Goal: Information Seeking & Learning: Compare options

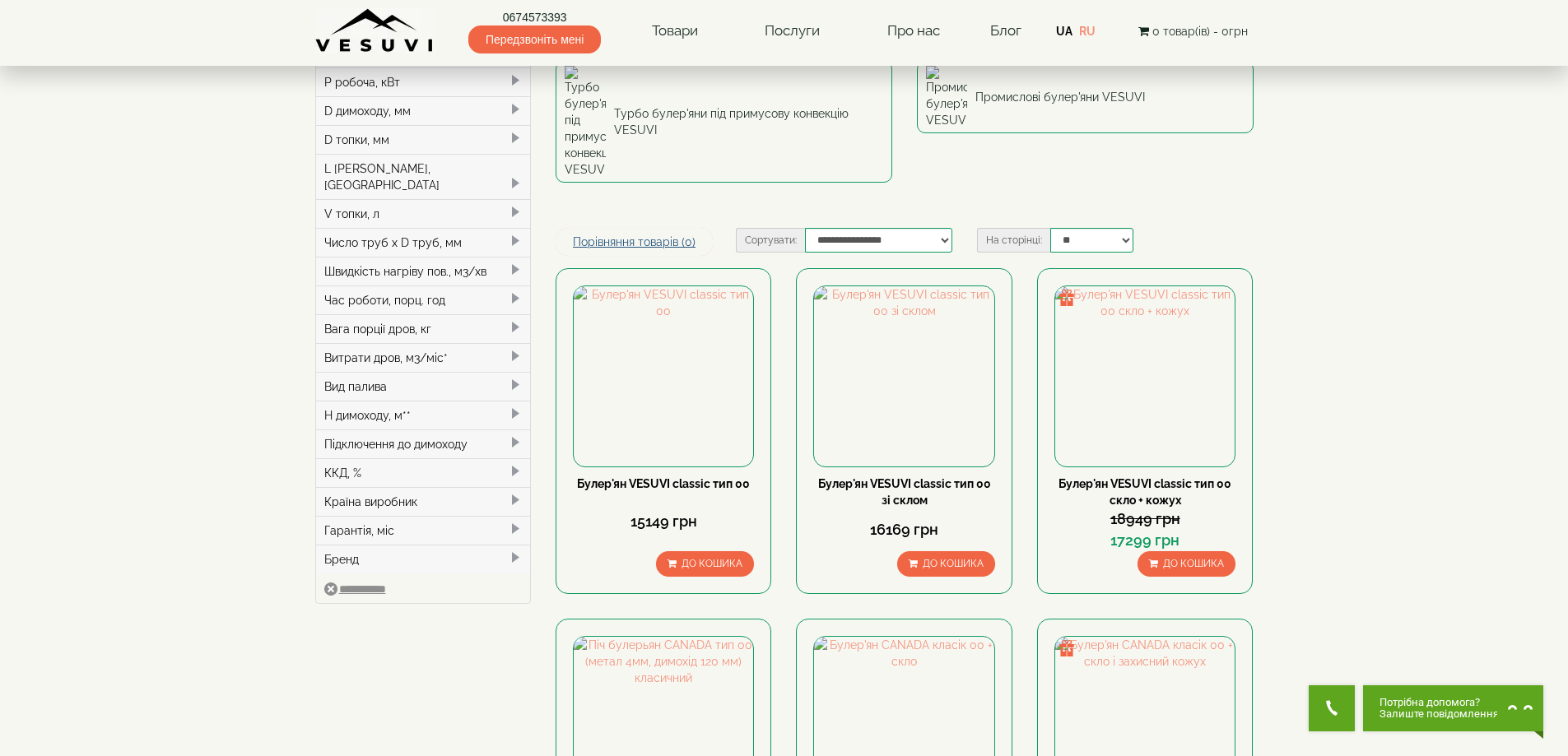
scroll to position [83, 0]
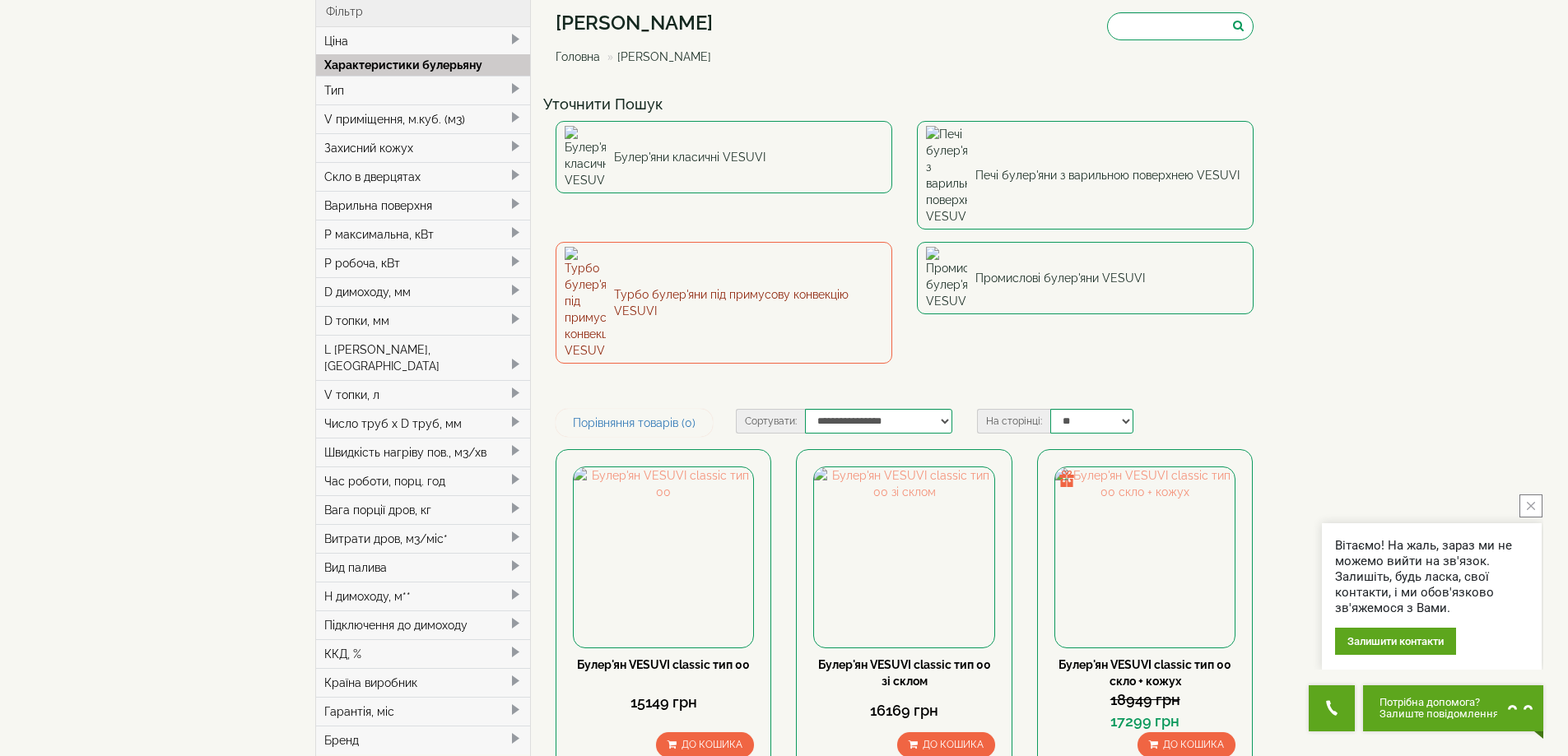
click at [679, 242] on link "Турбо булер'яни під примусову конвекцію VESUVI" at bounding box center [724, 303] width 337 height 122
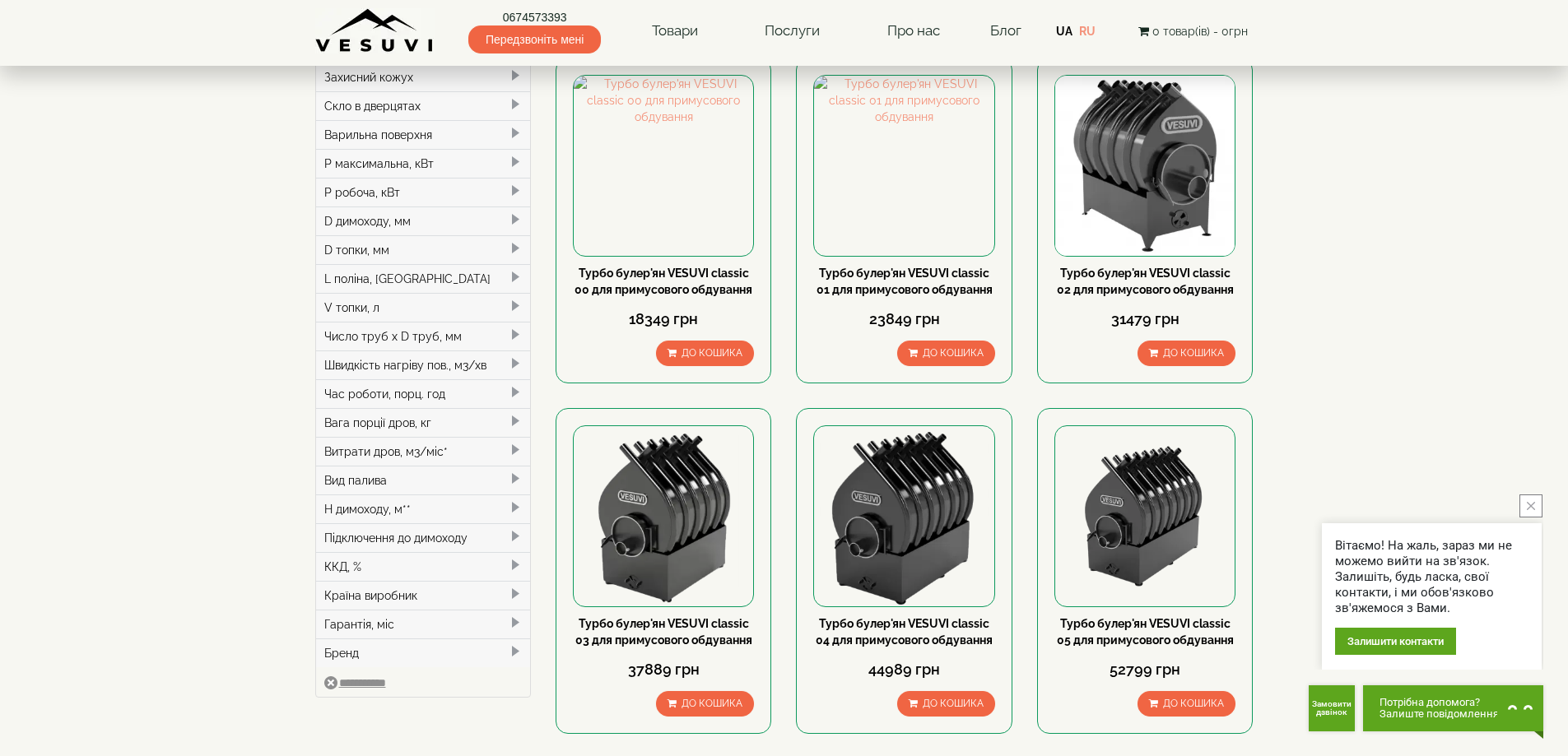
scroll to position [165, 0]
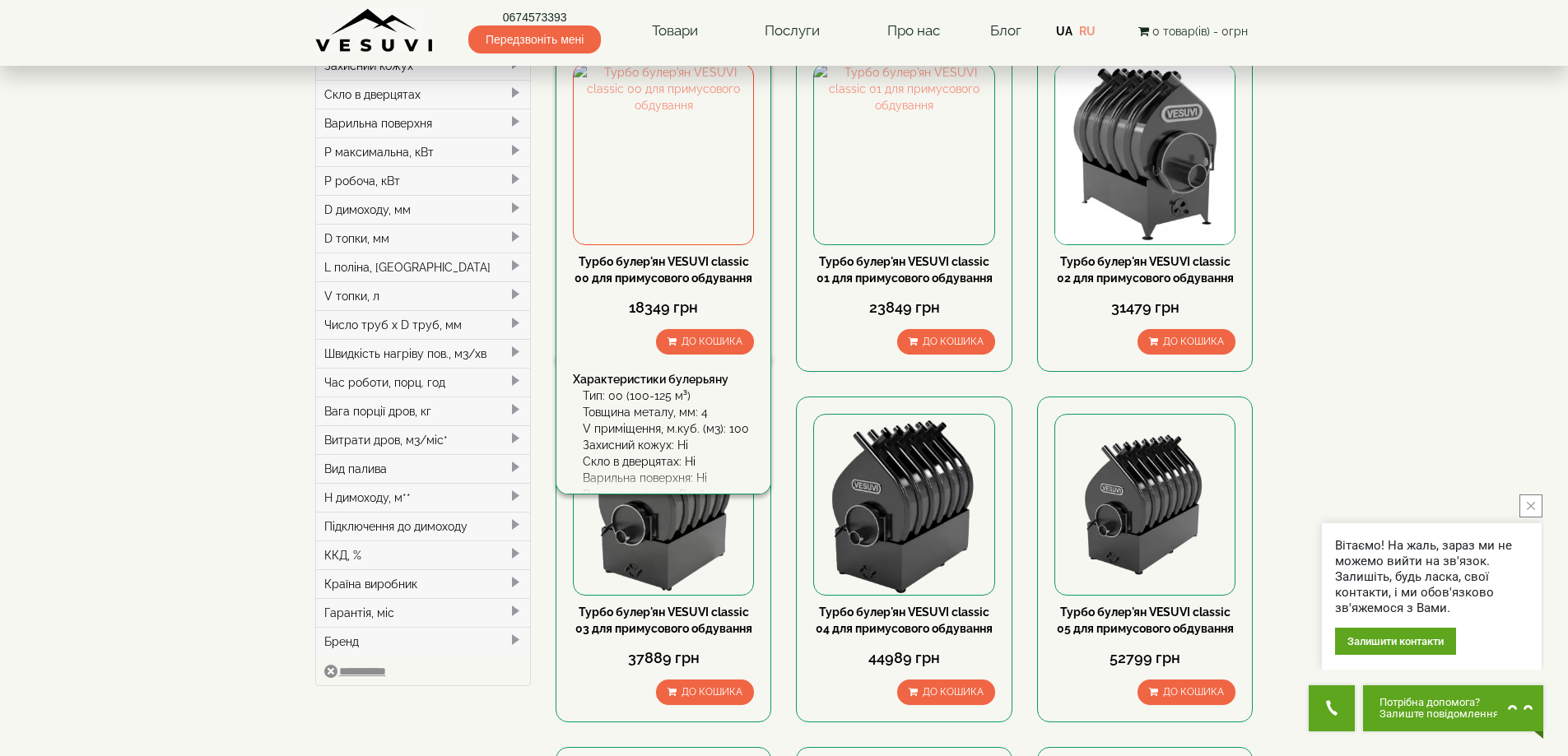
click at [698, 264] on link "Турбо булер'ян VESUVI classic 00 для примусового обдування" at bounding box center [663, 270] width 178 height 30
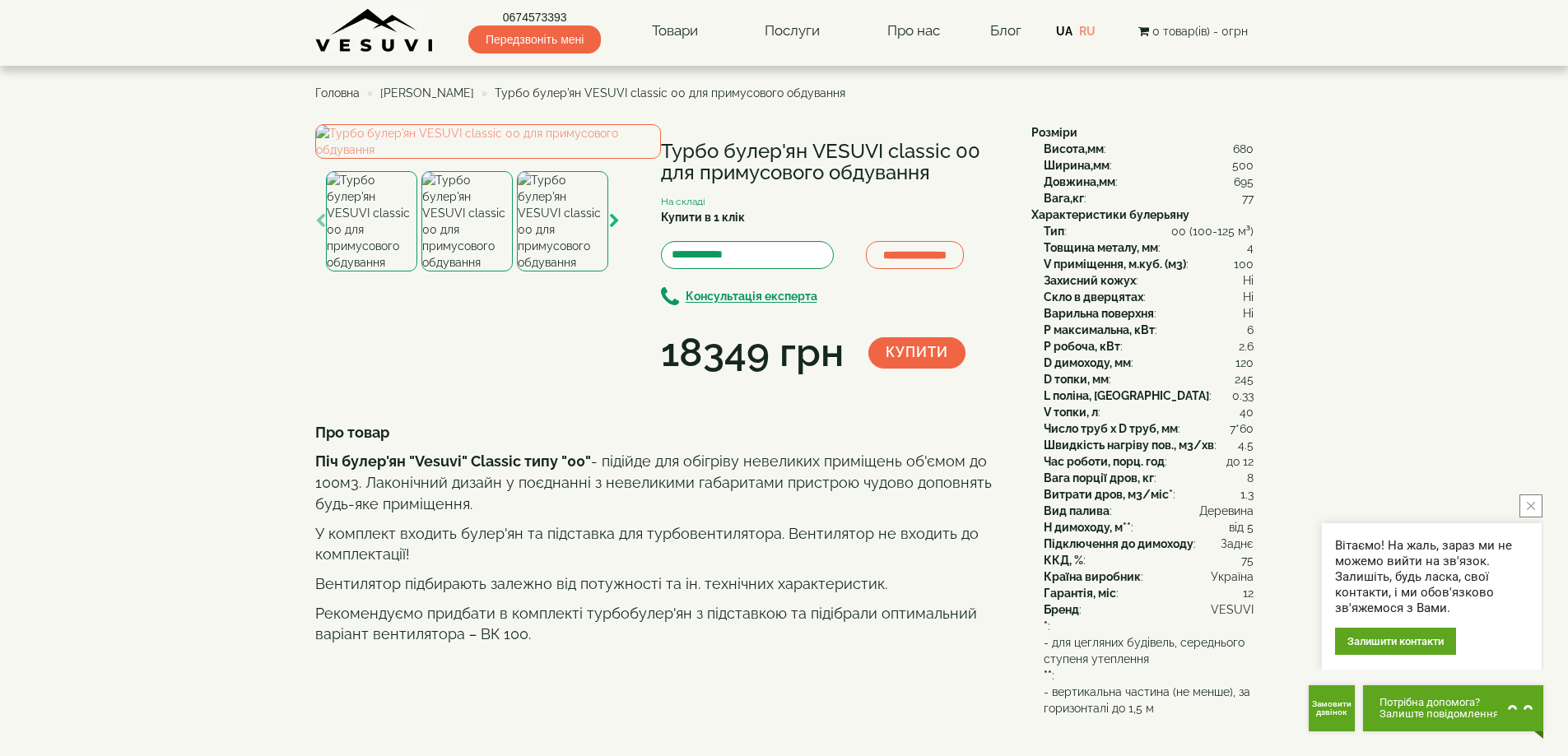
click at [614, 228] on icon "button" at bounding box center [614, 221] width 11 height 15
click at [488, 271] on img at bounding box center [468, 221] width 92 height 101
click at [395, 271] on img at bounding box center [372, 221] width 92 height 101
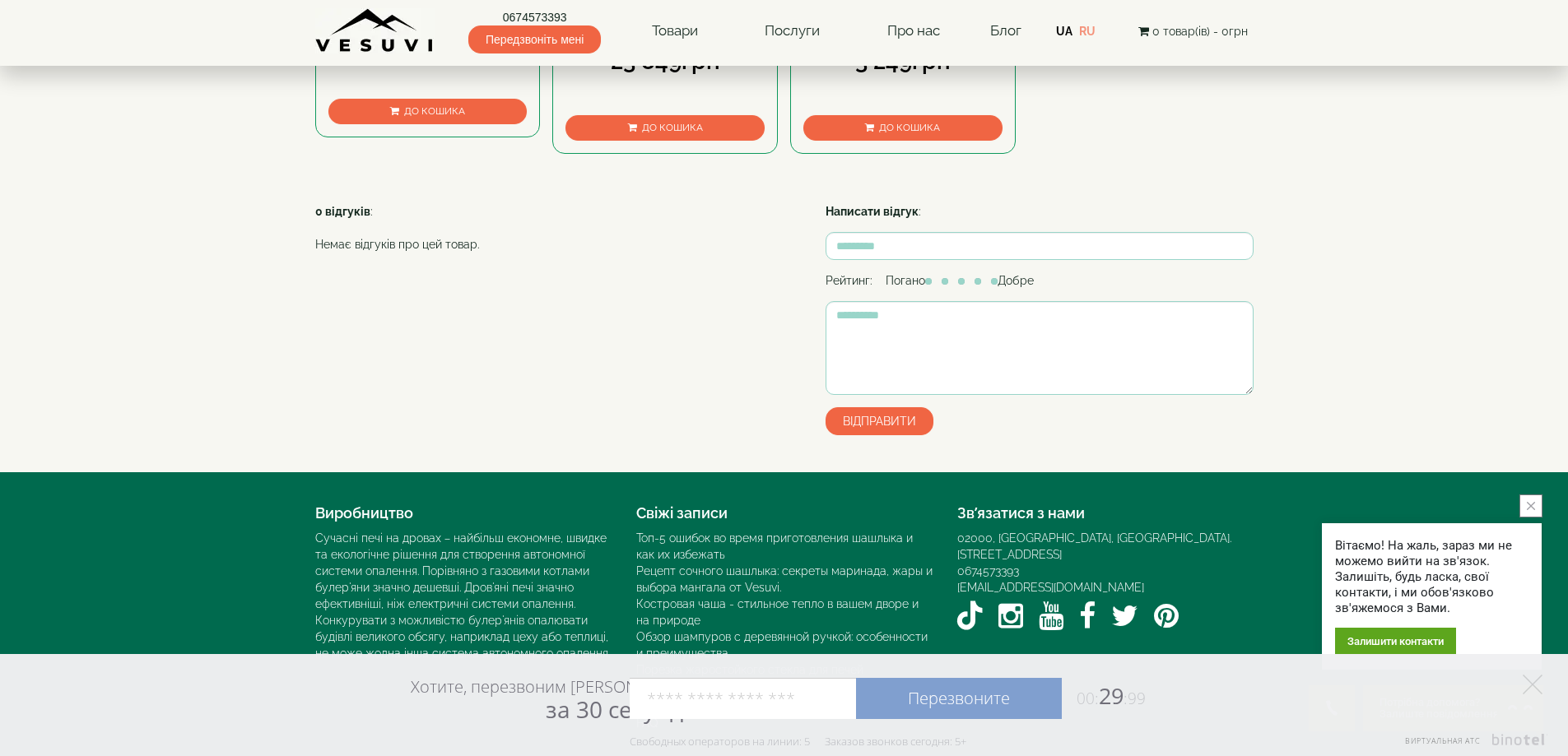
scroll to position [906, 0]
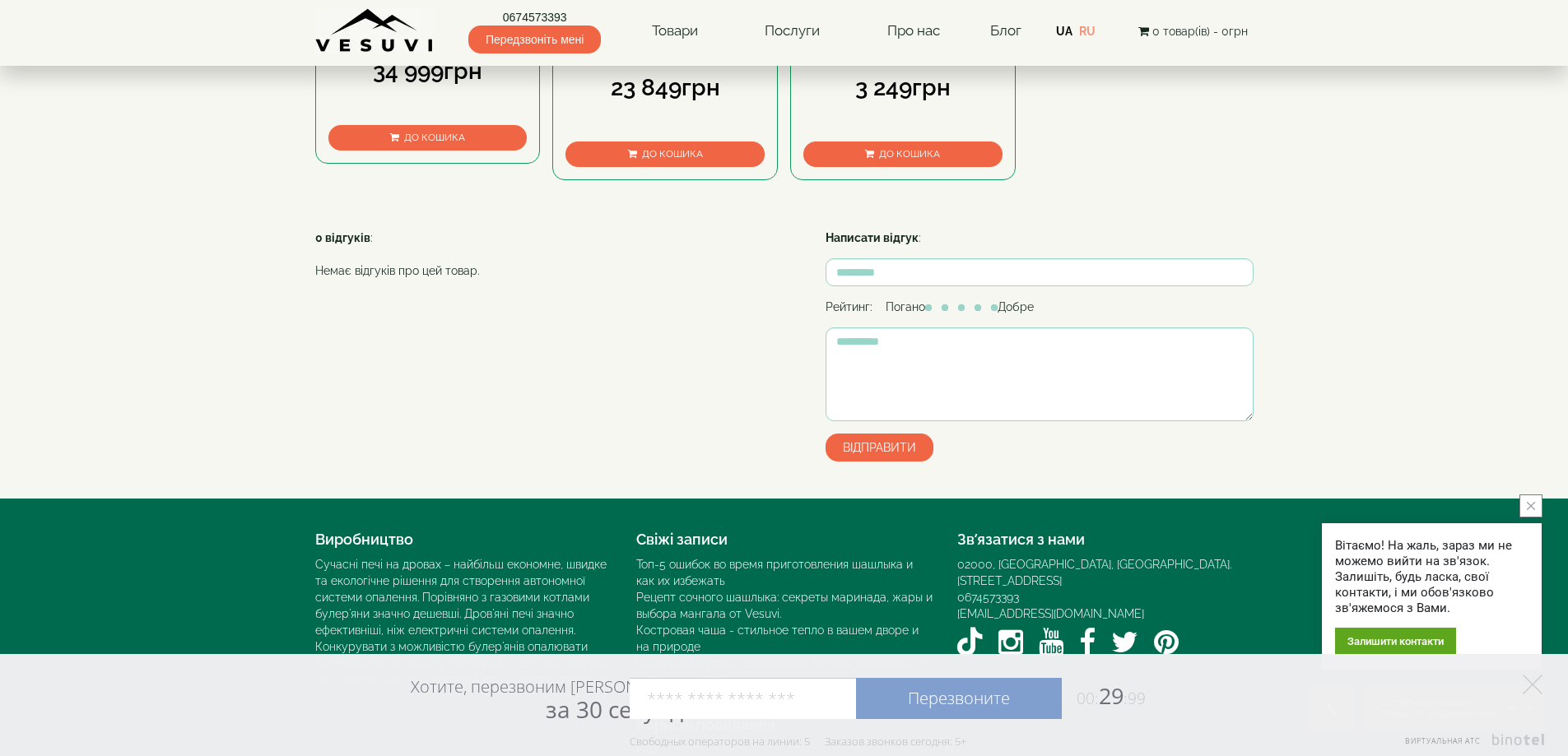
click at [439, 23] on link "Камінна топка VESUVI 02" at bounding box center [427, 16] width 141 height 13
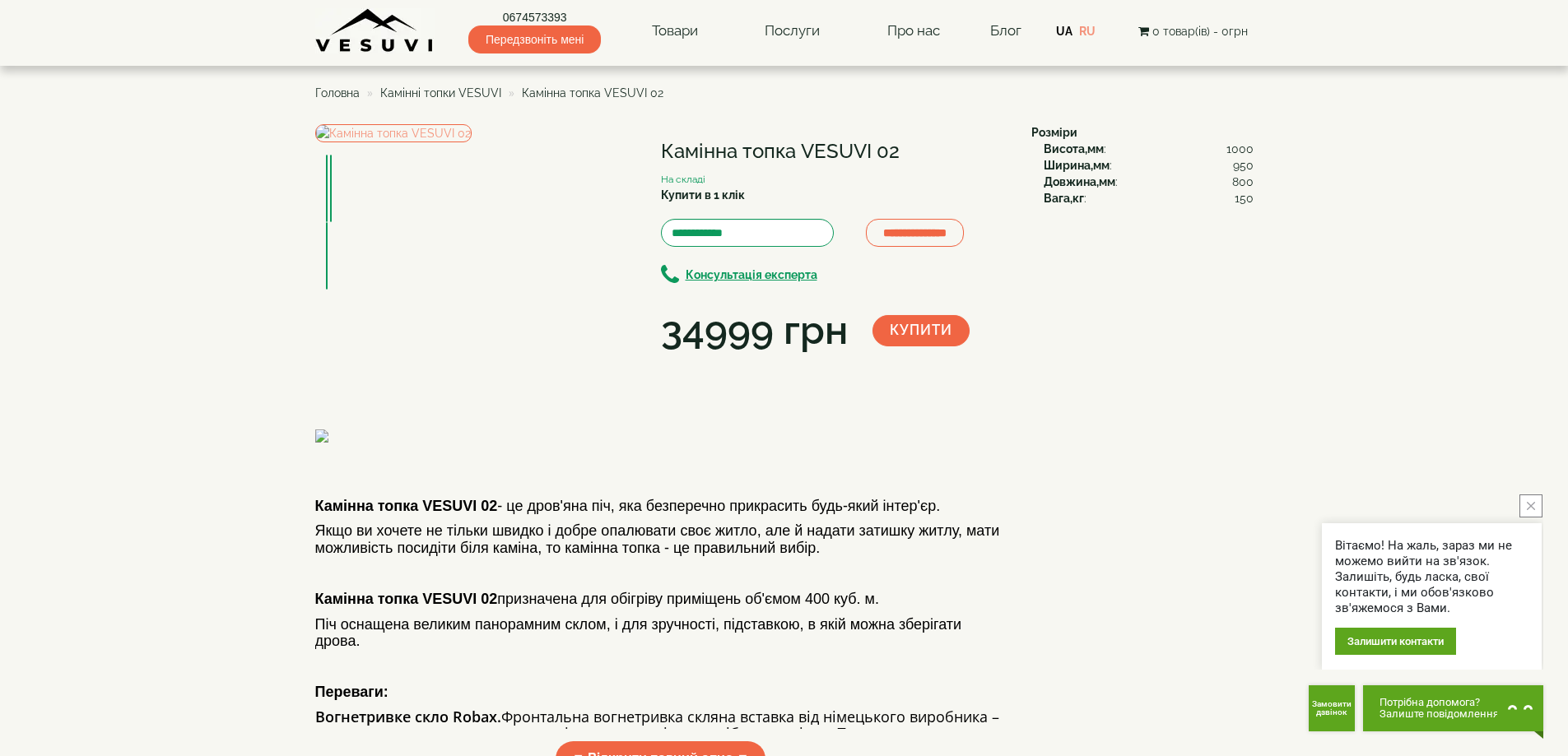
click at [468, 97] on span "Камінні топки VESUVI" at bounding box center [440, 93] width 121 height 13
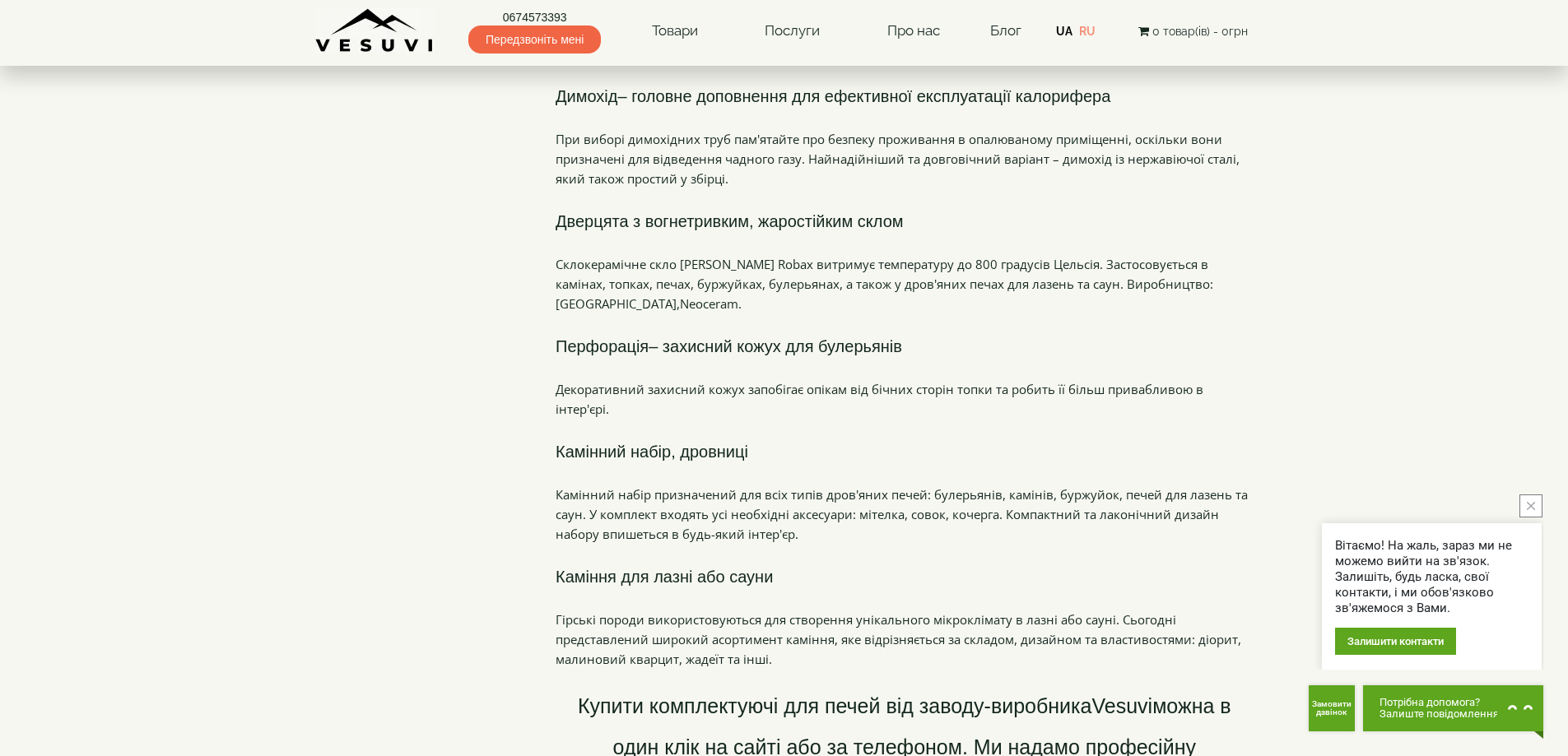
scroll to position [823, 0]
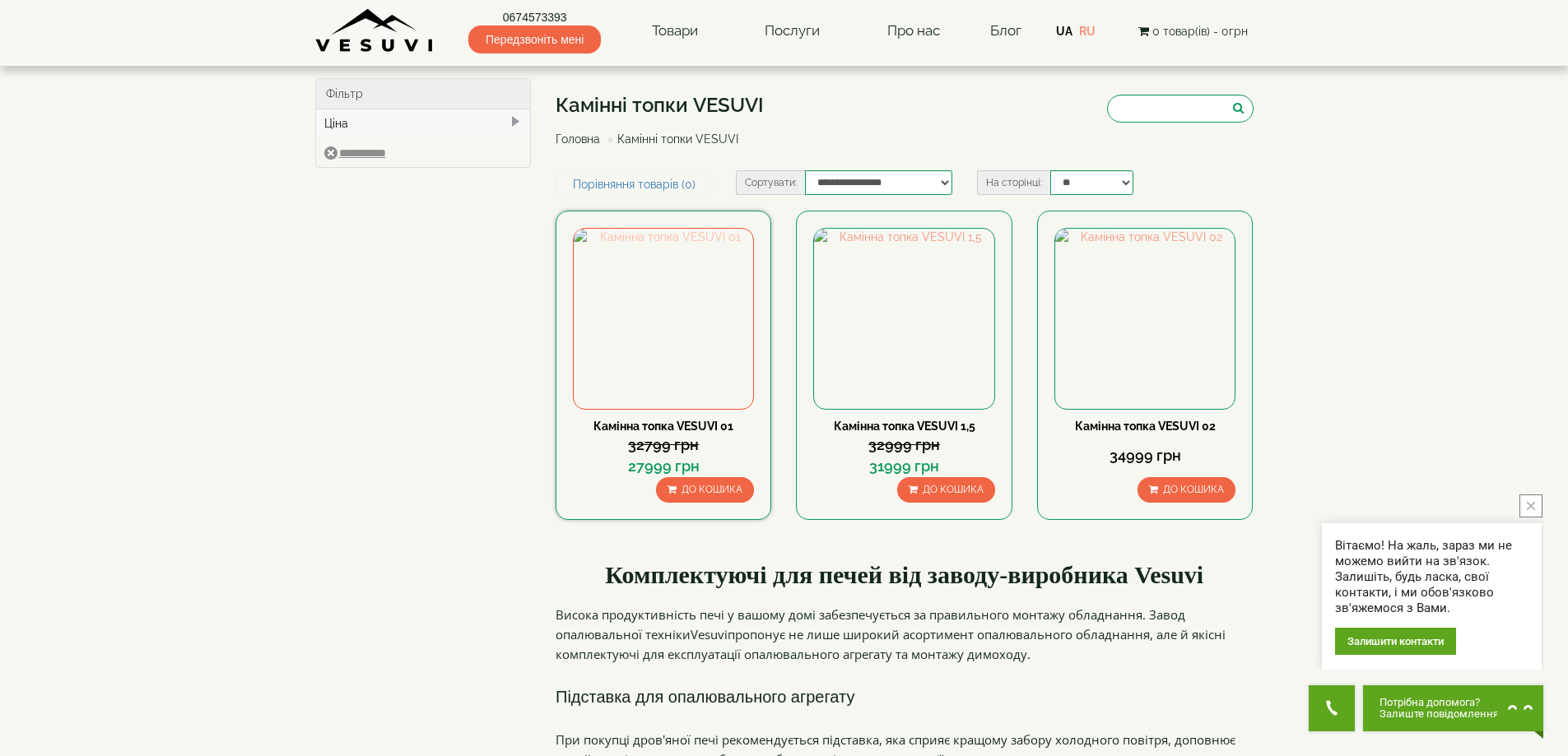
click at [704, 323] on img at bounding box center [663, 318] width 180 height 180
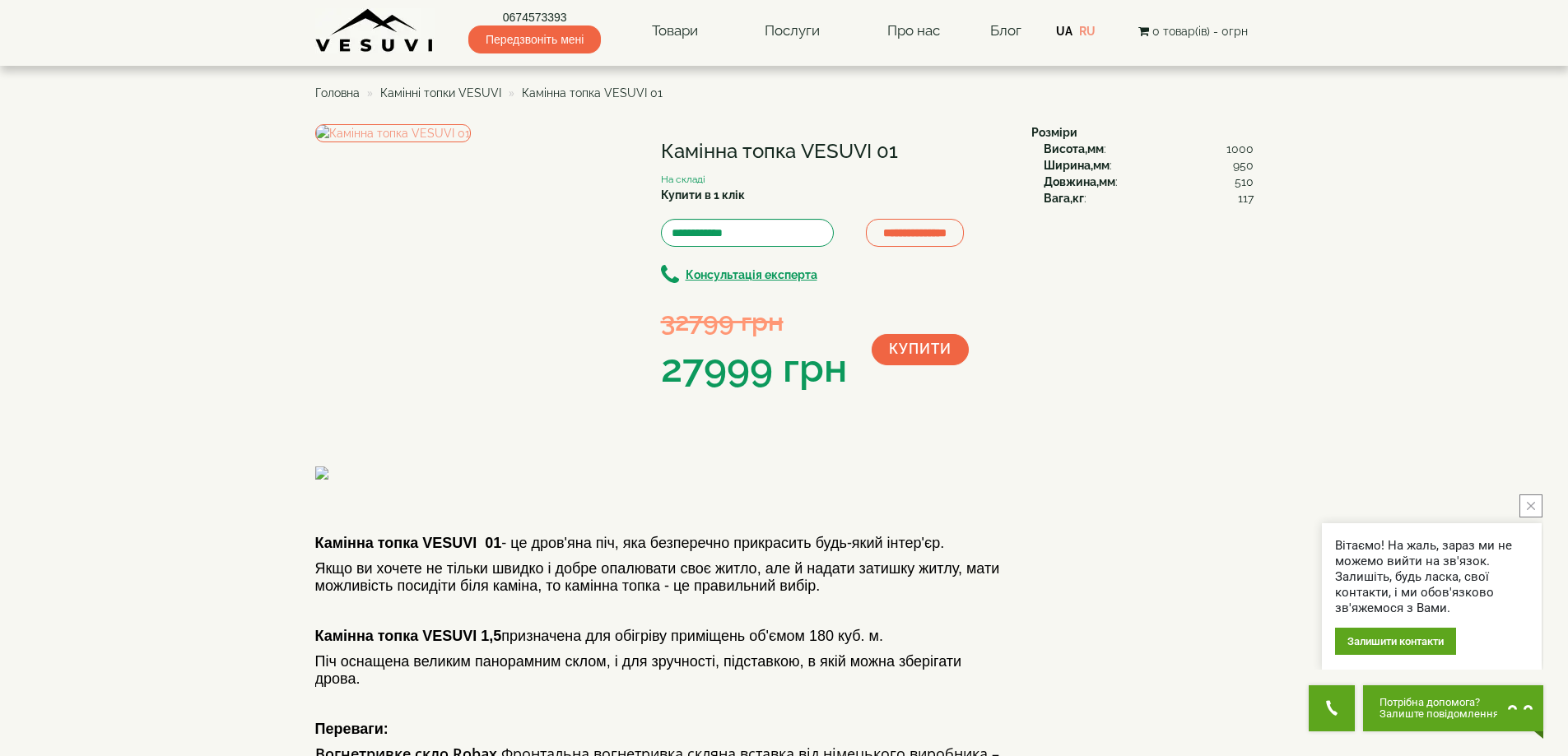
click at [454, 96] on span "Камінні топки VESUVI" at bounding box center [440, 93] width 121 height 13
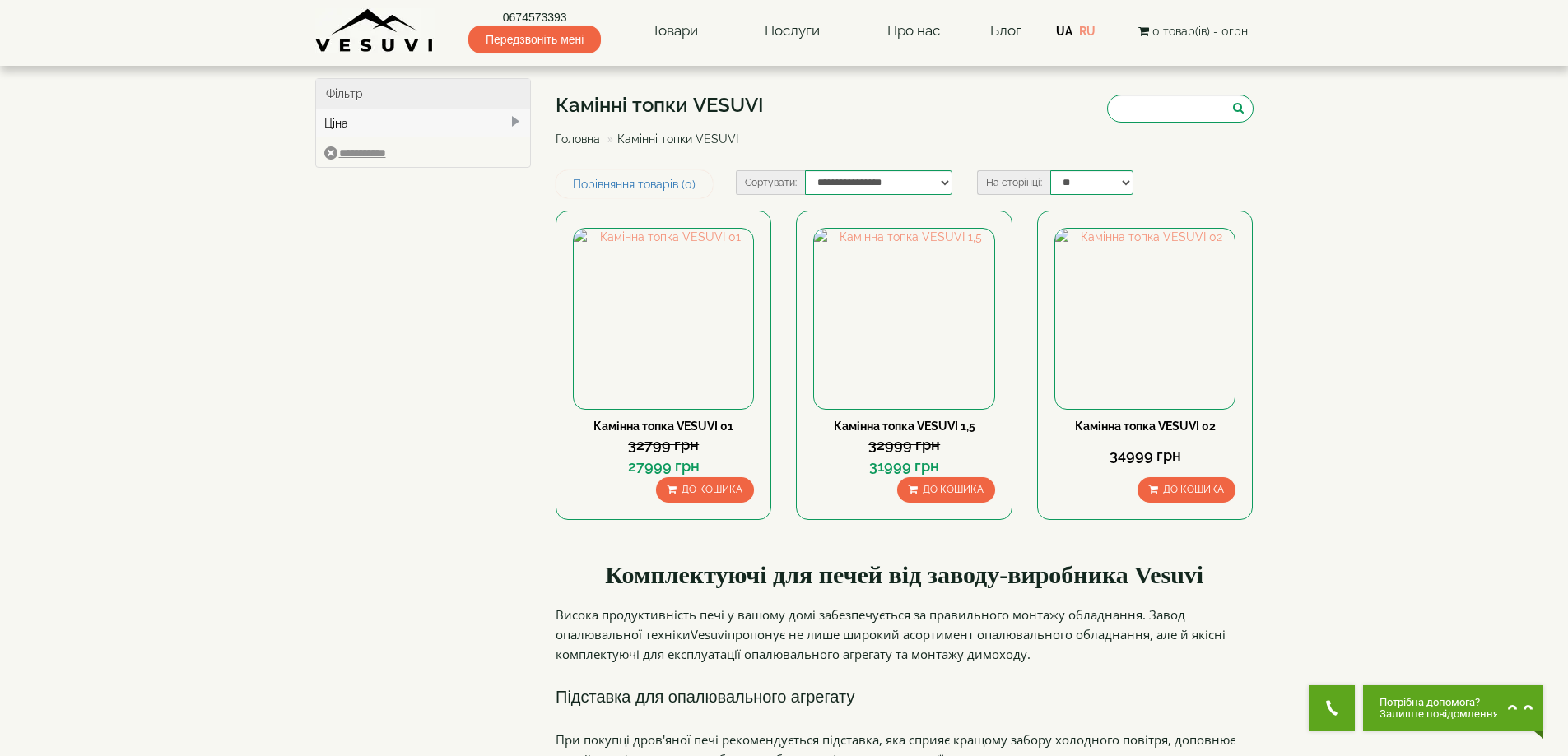
click at [580, 139] on link "Головна" at bounding box center [578, 139] width 45 height 13
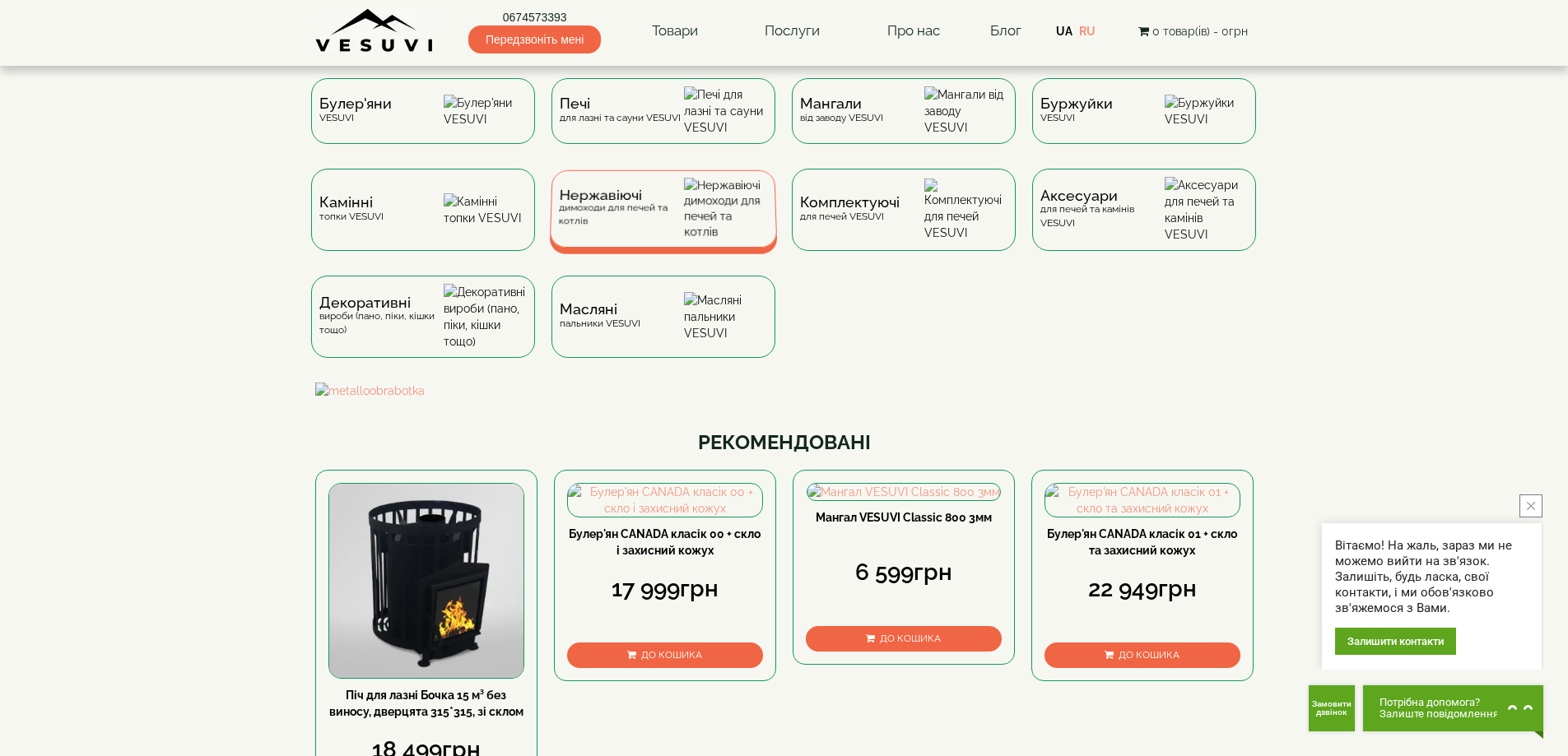
click at [627, 227] on div "Нержавіючі димоходи для печей та котлів" at bounding box center [621, 208] width 126 height 39
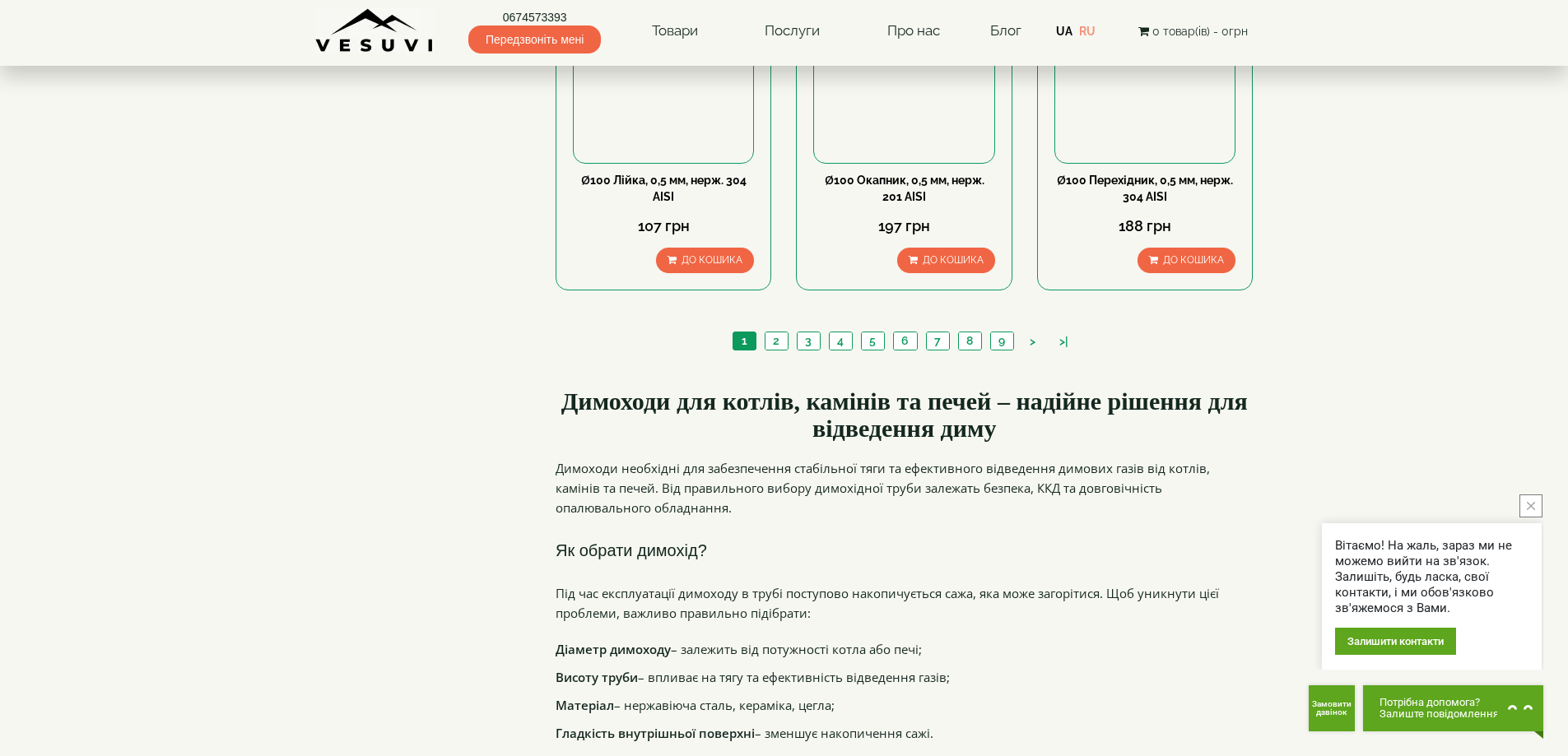
scroll to position [1893, 0]
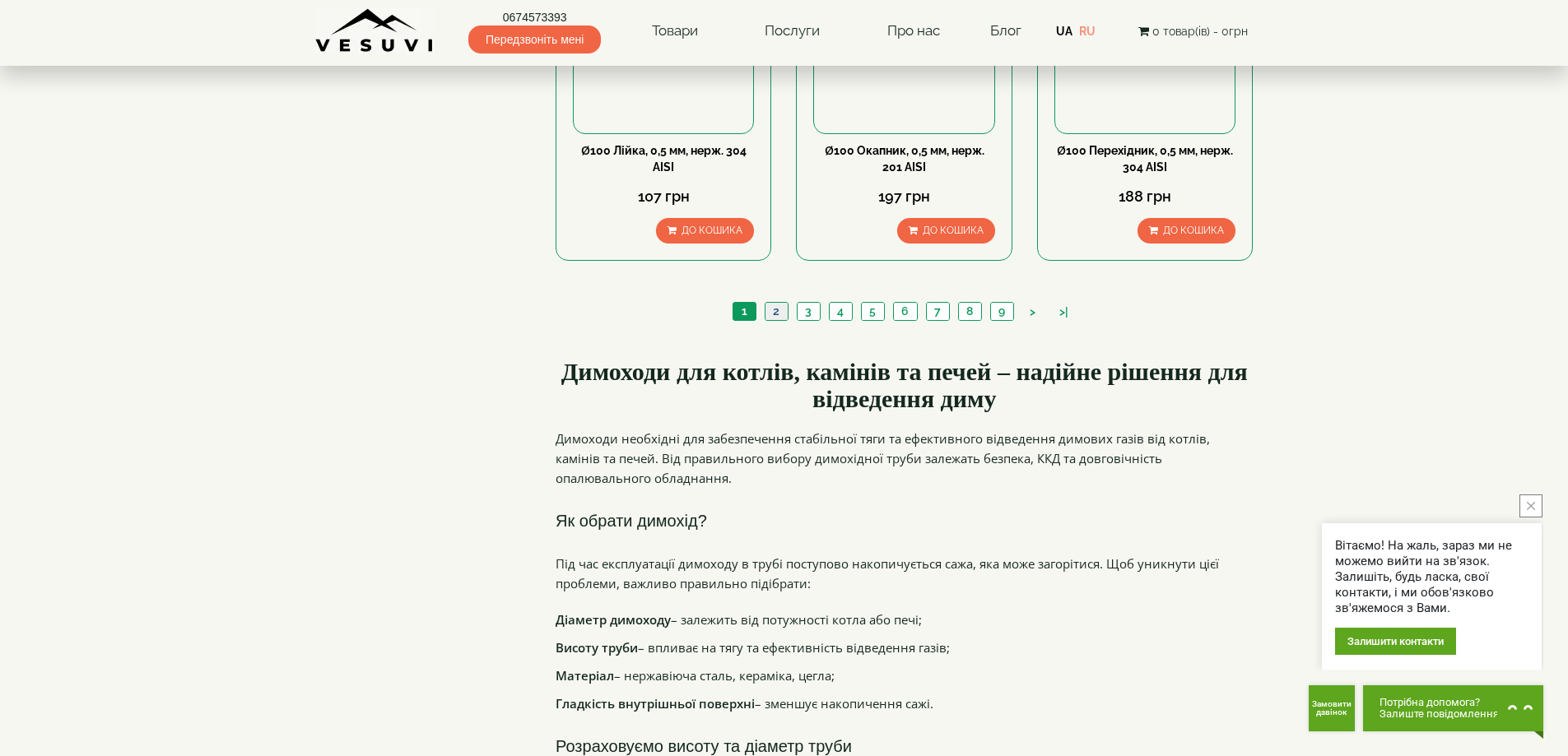
click at [775, 303] on link "2" at bounding box center [776, 311] width 23 height 17
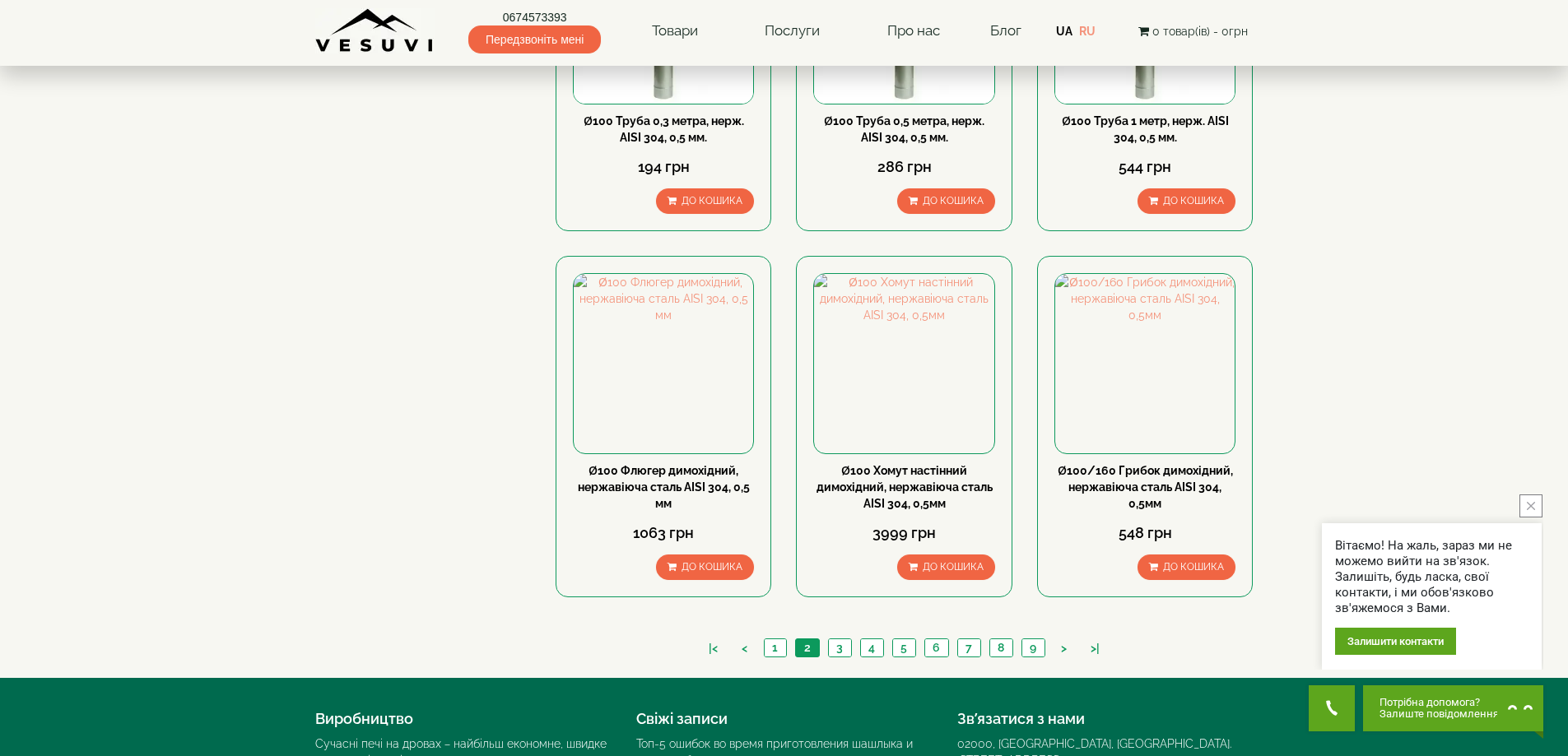
scroll to position [1647, 0]
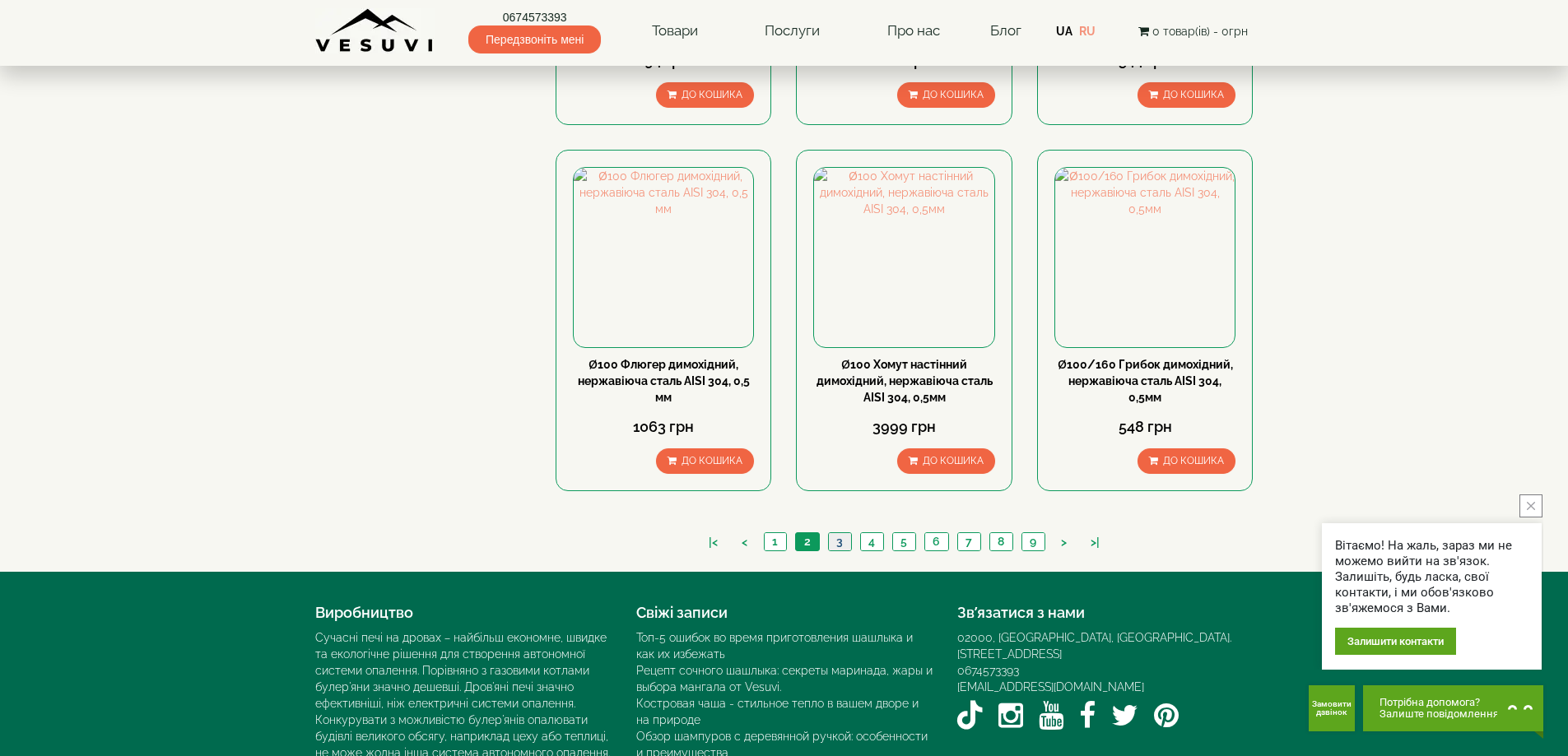
click at [842, 534] on link "3" at bounding box center [839, 542] width 23 height 17
